Goal: Use online tool/utility: Utilize a website feature to perform a specific function

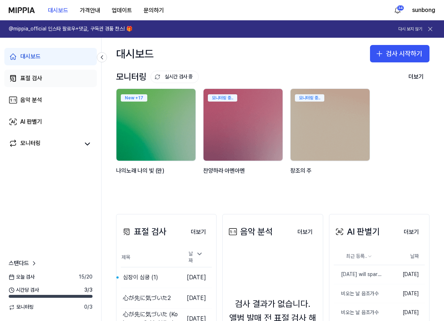
click at [23, 75] on div "표절 검사" at bounding box center [31, 78] width 22 height 9
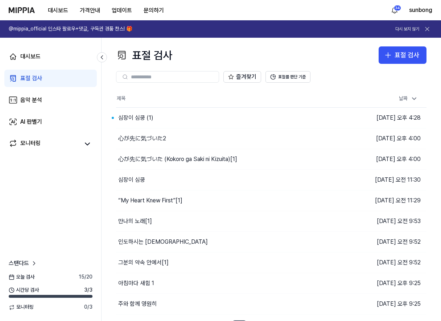
click at [37, 79] on div "표절 검사" at bounding box center [31, 78] width 22 height 9
click at [393, 53] on icon "button" at bounding box center [388, 55] width 9 height 9
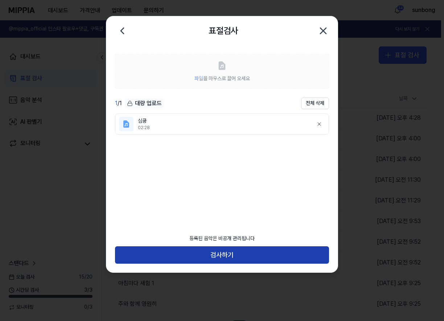
click at [235, 255] on button "검사하기" at bounding box center [222, 254] width 214 height 17
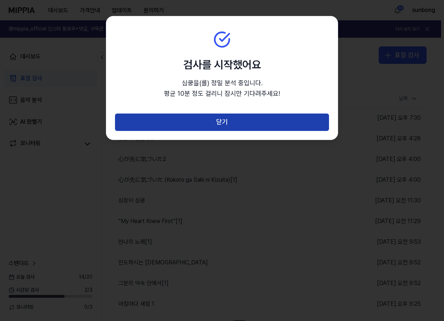
click at [220, 121] on button "닫기" at bounding box center [222, 122] width 214 height 17
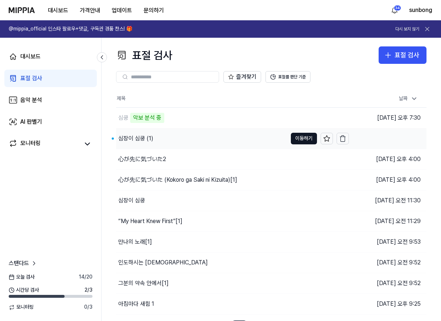
click at [165, 130] on div "심장이 심쿵 (1)" at bounding box center [201, 138] width 171 height 20
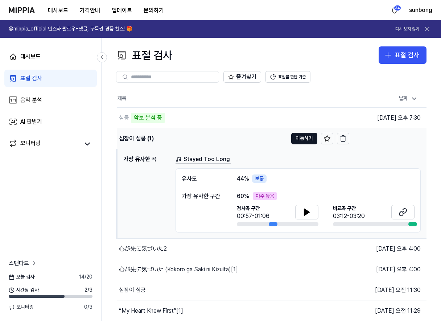
click at [131, 136] on div "심장이 심쿵 (1)" at bounding box center [136, 138] width 35 height 9
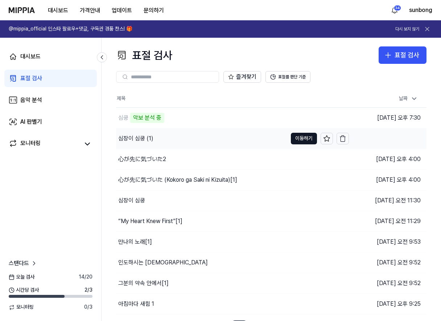
click at [130, 136] on div "심장이 심쿵 (1)" at bounding box center [135, 138] width 35 height 9
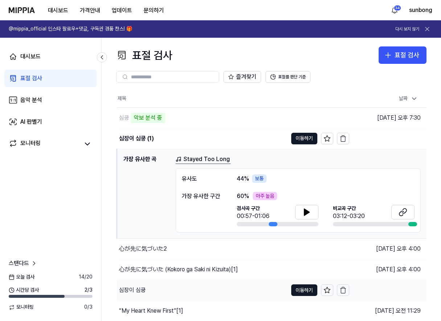
click at [144, 289] on div "심장이 심쿵" at bounding box center [132, 290] width 27 height 9
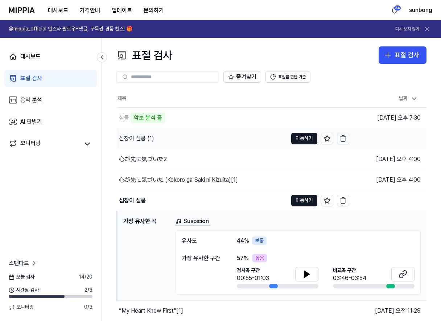
click at [142, 140] on div "심장이 심쿵 (1)" at bounding box center [136, 138] width 35 height 9
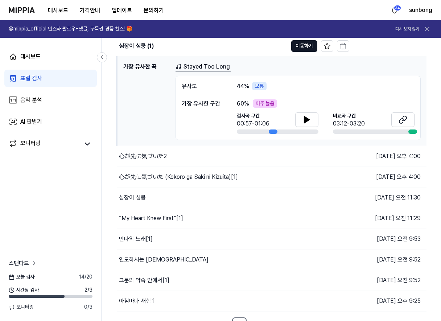
scroll to position [103, 0]
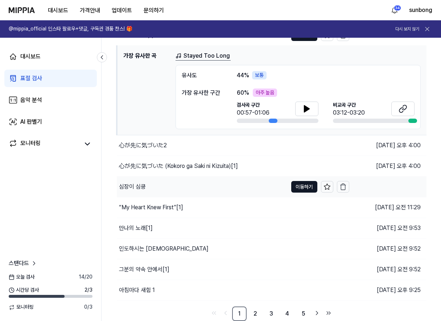
click at [143, 184] on div "심장이 심쿵" at bounding box center [132, 187] width 27 height 9
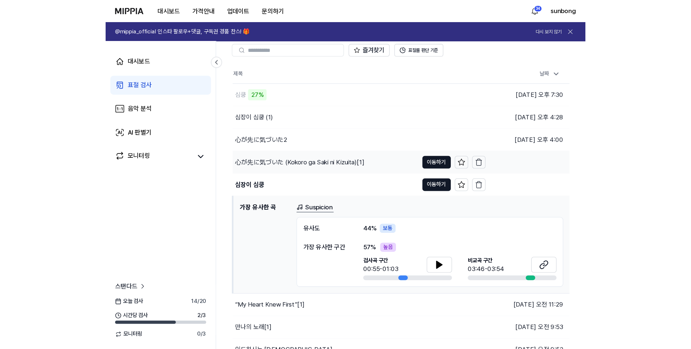
scroll to position [0, 0]
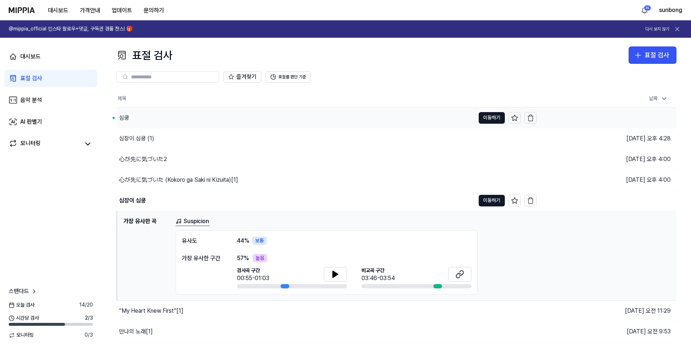
click at [140, 116] on div "심쿵" at bounding box center [296, 118] width 358 height 20
